Goal: Information Seeking & Learning: Learn about a topic

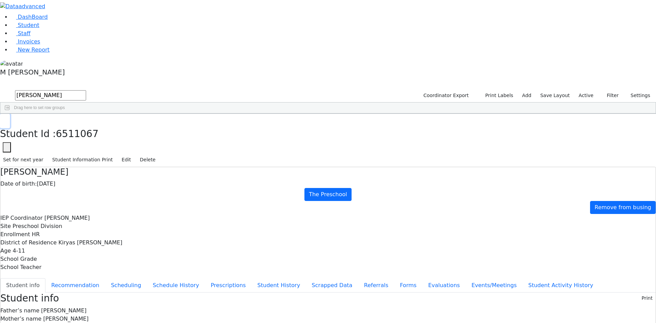
click at [10, 114] on button "button" at bounding box center [5, 121] width 10 height 14
click at [133, 79] on div "Students 1 A 24 K 24 W 24 A 24 K 24 W 24 876" at bounding box center [328, 84] width 656 height 10
click at [86, 90] on input "miriam wer" at bounding box center [50, 95] width 71 height 10
type input "m"
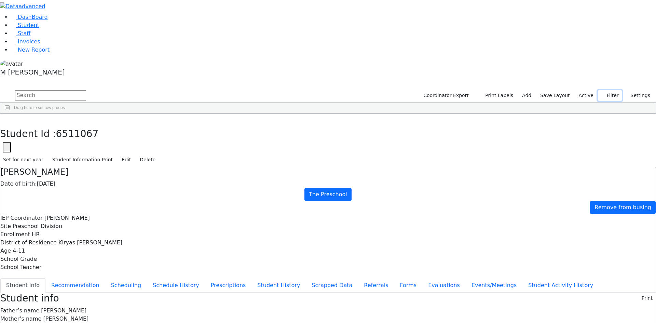
click at [607, 90] on button "Filter" at bounding box center [610, 95] width 24 height 11
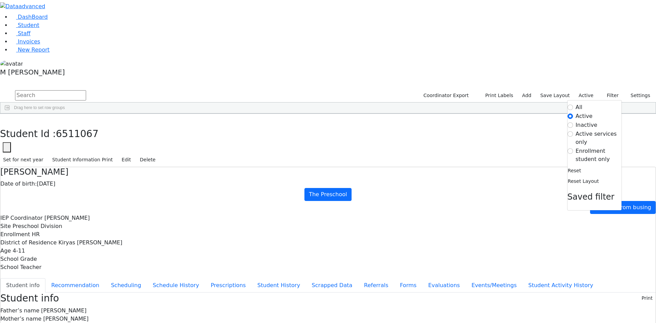
click at [601, 147] on label "Enrollment student only" at bounding box center [599, 155] width 46 height 16
click at [573, 148] on input "Enrollment student only" at bounding box center [570, 150] width 5 height 5
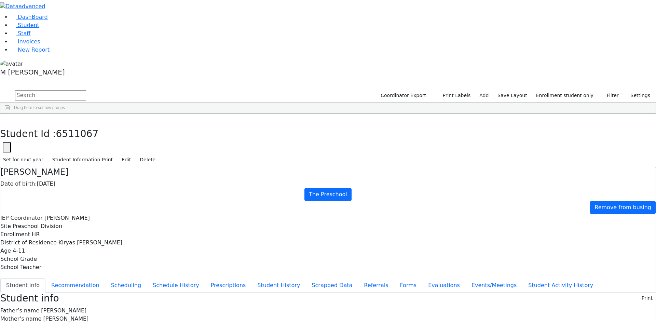
scroll to position [41, 0]
click at [101, 217] on div "[PERSON_NAME]" at bounding box center [85, 222] width 33 height 10
click at [466, 278] on button "Events/Meetings" at bounding box center [494, 285] width 57 height 14
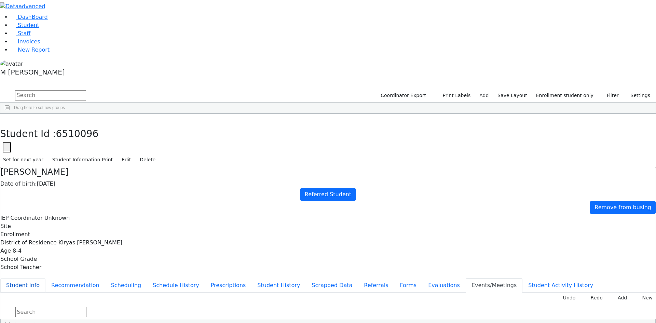
click at [45, 278] on button "Student info" at bounding box center [22, 285] width 45 height 14
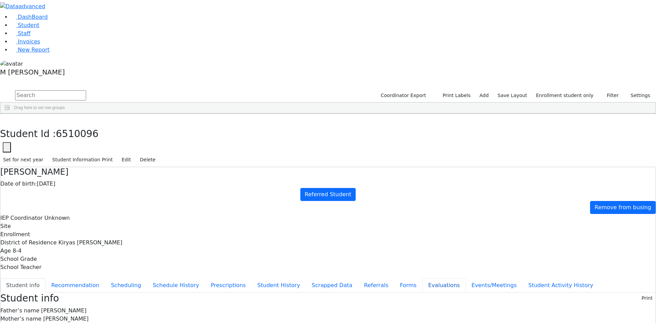
click at [422, 278] on button "Evaluations" at bounding box center [443, 285] width 43 height 14
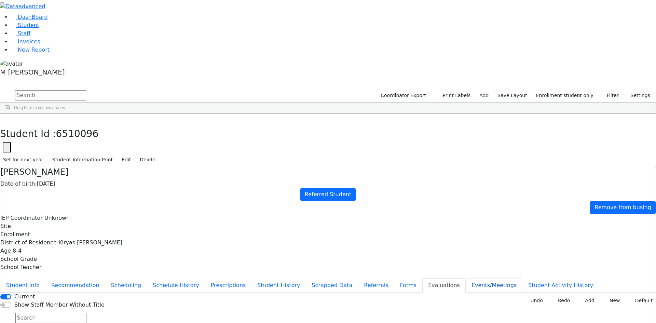
click at [466, 278] on button "Events/Meetings" at bounding box center [494, 285] width 57 height 14
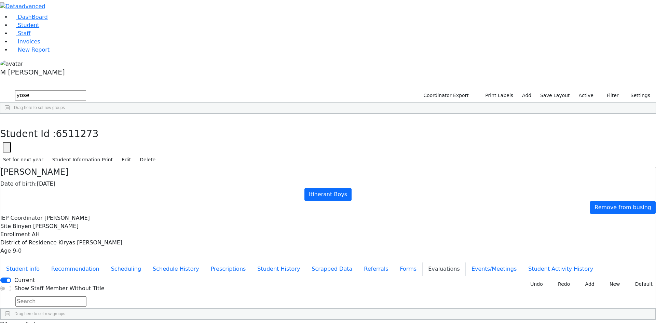
click at [86, 90] on input "yose" at bounding box center [50, 95] width 71 height 10
click at [86, 90] on input "we" at bounding box center [50, 95] width 71 height 10
type input "Teite"
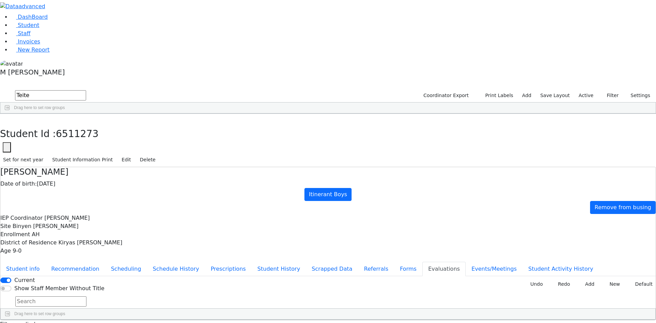
click at [0, 89] on button "submit" at bounding box center [6, 95] width 13 height 13
click at [99, 153] on div "Michael" at bounding box center [82, 158] width 33 height 10
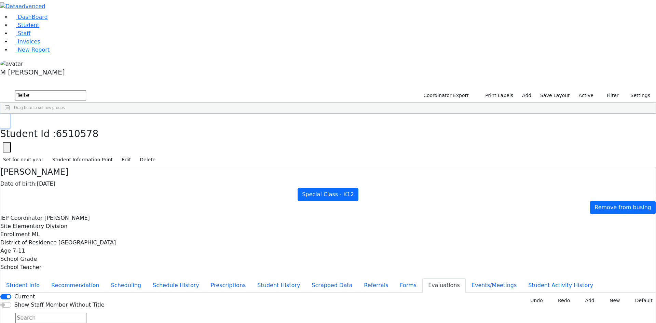
click at [10, 114] on button "button" at bounding box center [5, 121] width 10 height 14
click at [39, 28] on link "Student" at bounding box center [25, 25] width 28 height 6
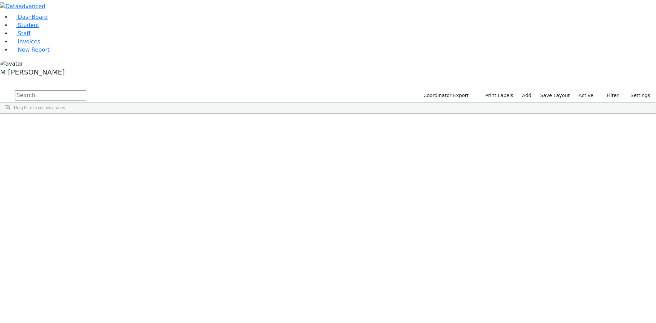
click at [590, 90] on label "Active" at bounding box center [586, 95] width 21 height 11
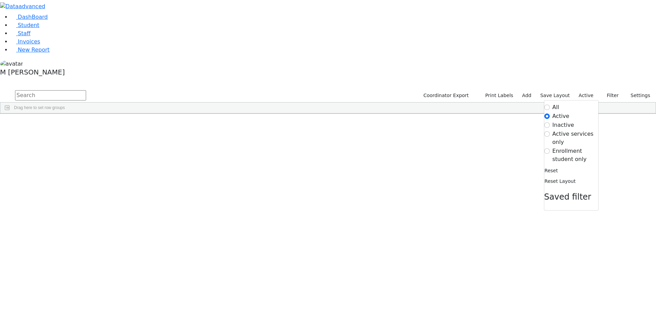
click at [577, 147] on label "Enrollment student only" at bounding box center [576, 155] width 46 height 16
click at [550, 148] on input "Enrollment student only" at bounding box center [546, 150] width 5 height 5
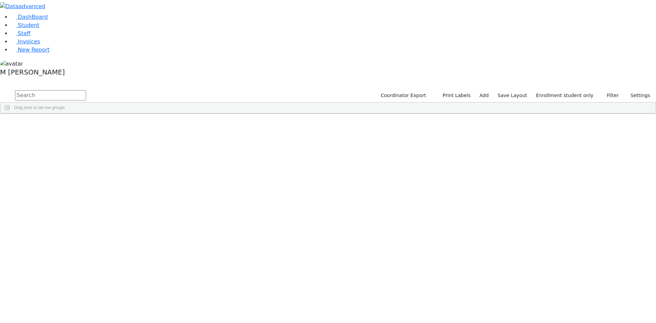
scroll to position [51, 0]
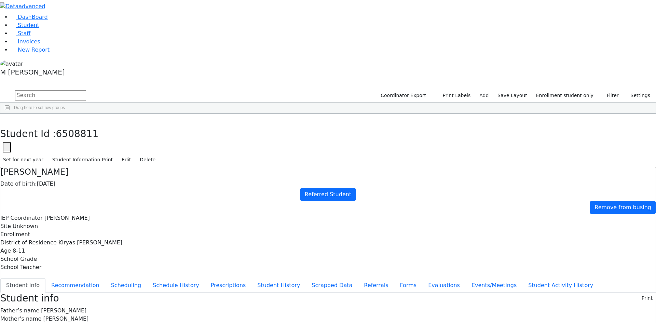
click at [159, 278] on ul "Student info Recommendation Scheduling Schedule History Prescriptions Student H…" at bounding box center [327, 285] width 655 height 14
click at [358, 278] on button "Referrals" at bounding box center [376, 285] width 36 height 14
